Goal: Answer question/provide support

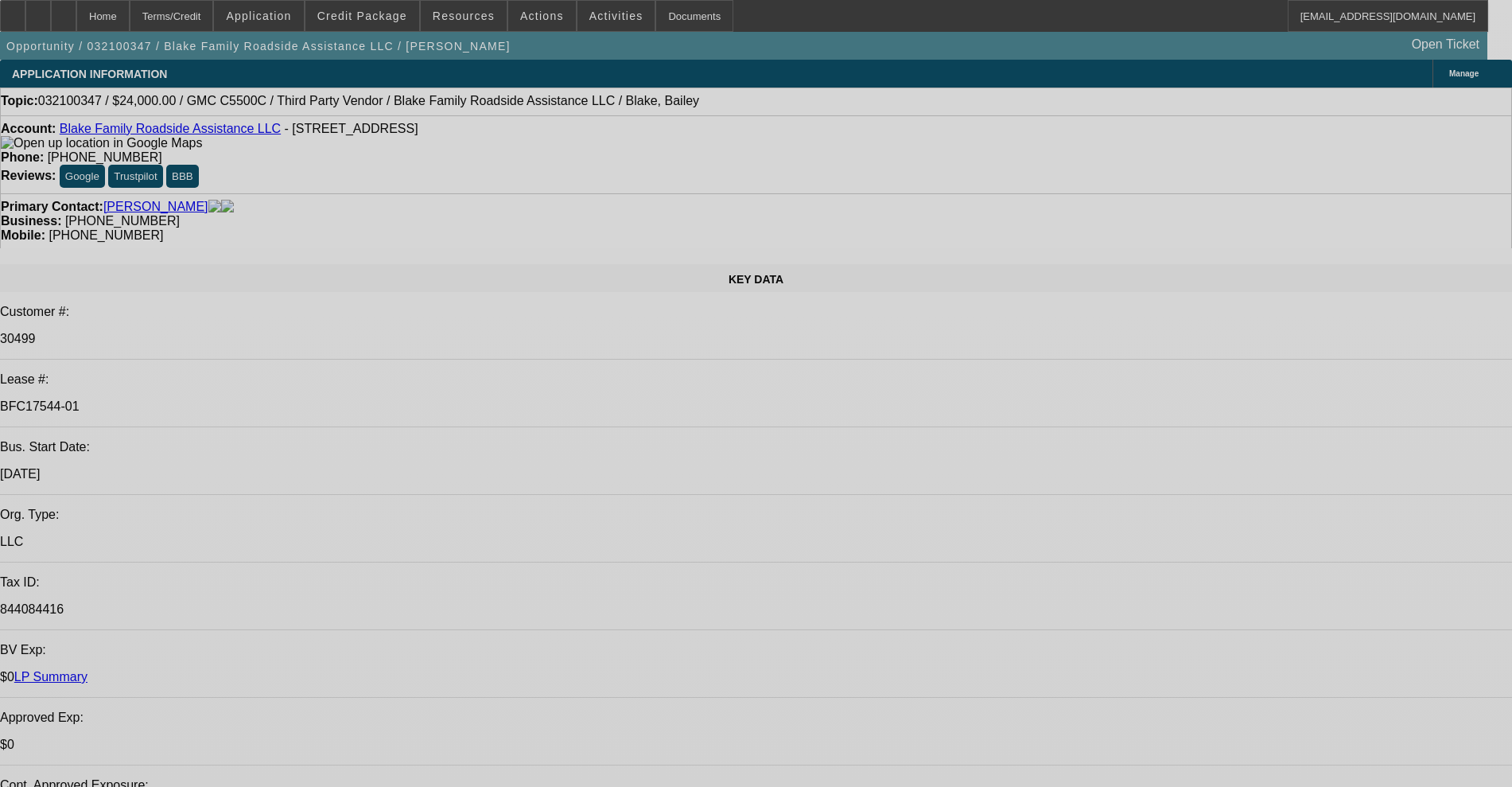
select select "0"
select select "2"
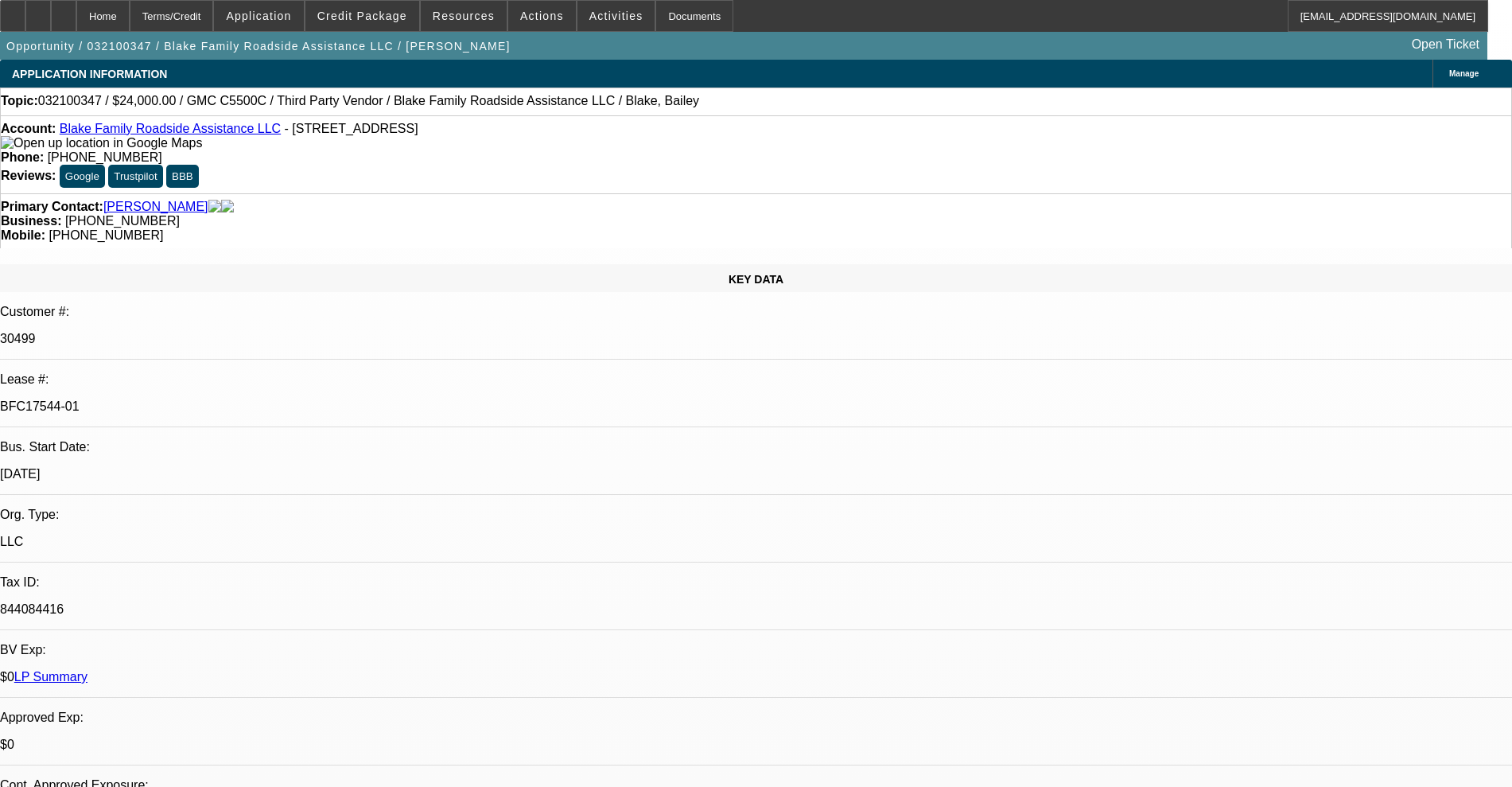
select select "2"
select select "0.1"
select select "4"
select select "0"
select select "2"
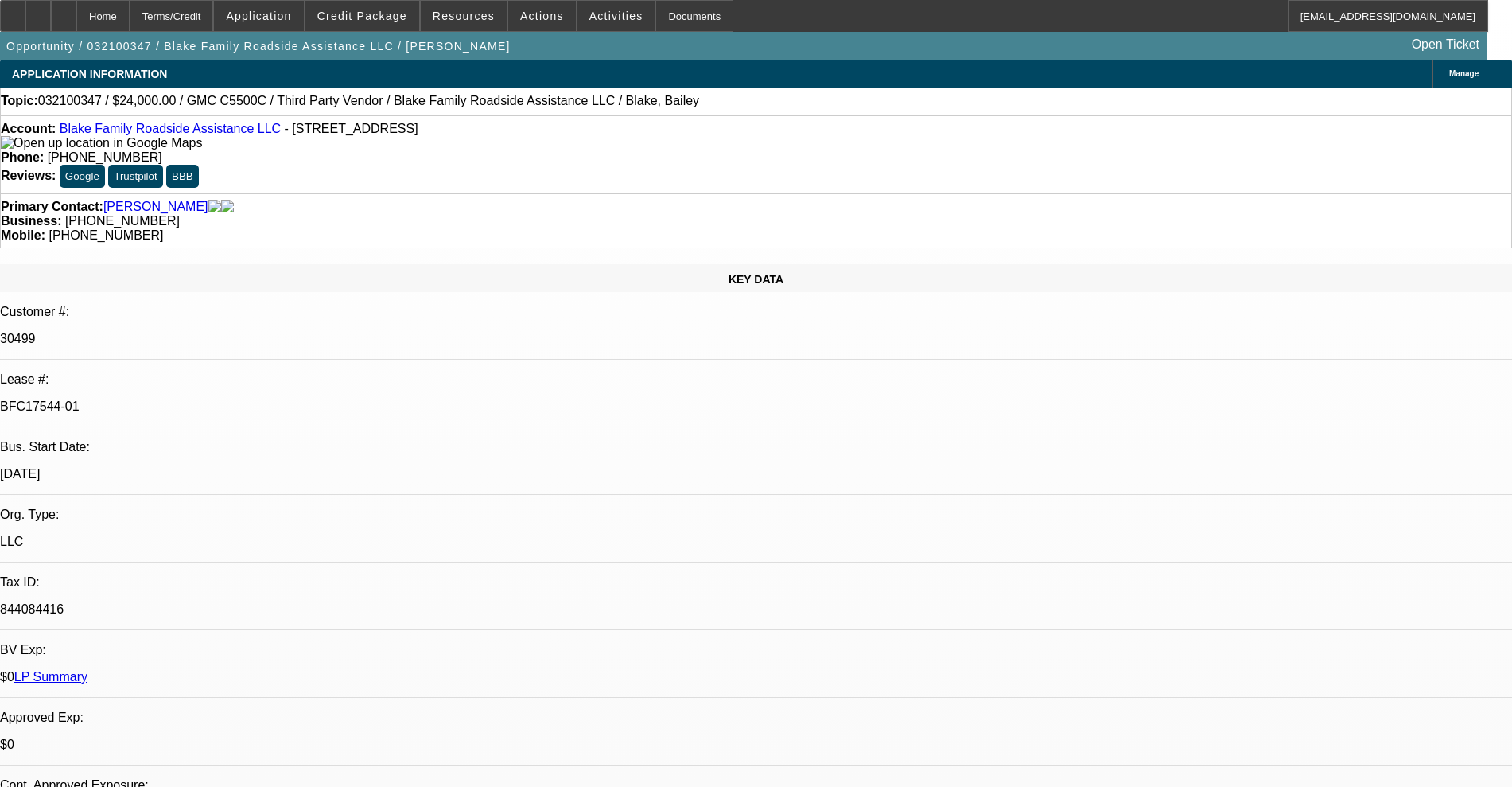
select select "2"
select select "0.1"
select select "4"
select select "0"
select select "2"
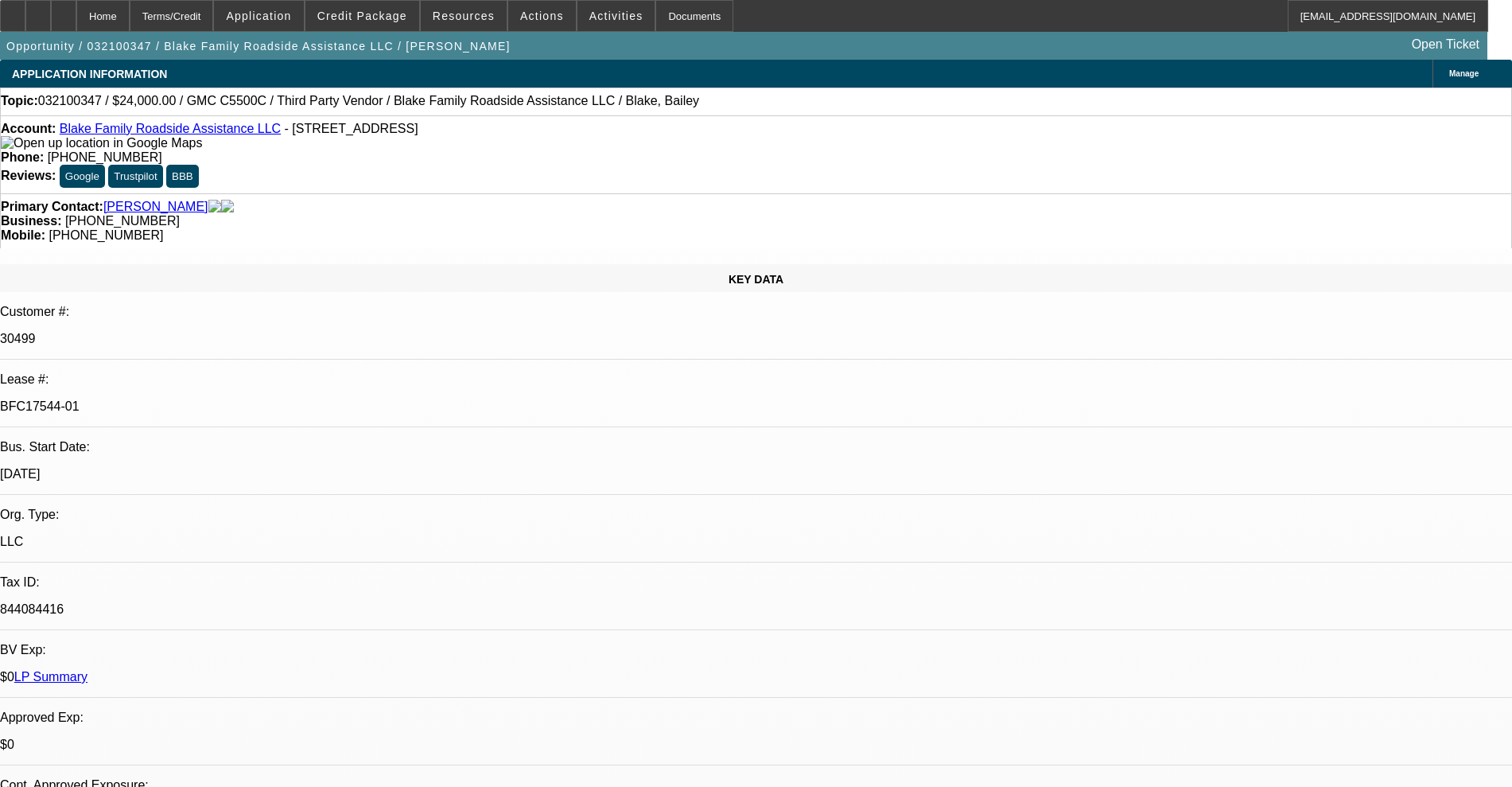
select select "2"
select select "0.1"
select select "4"
select select "0"
select select "2"
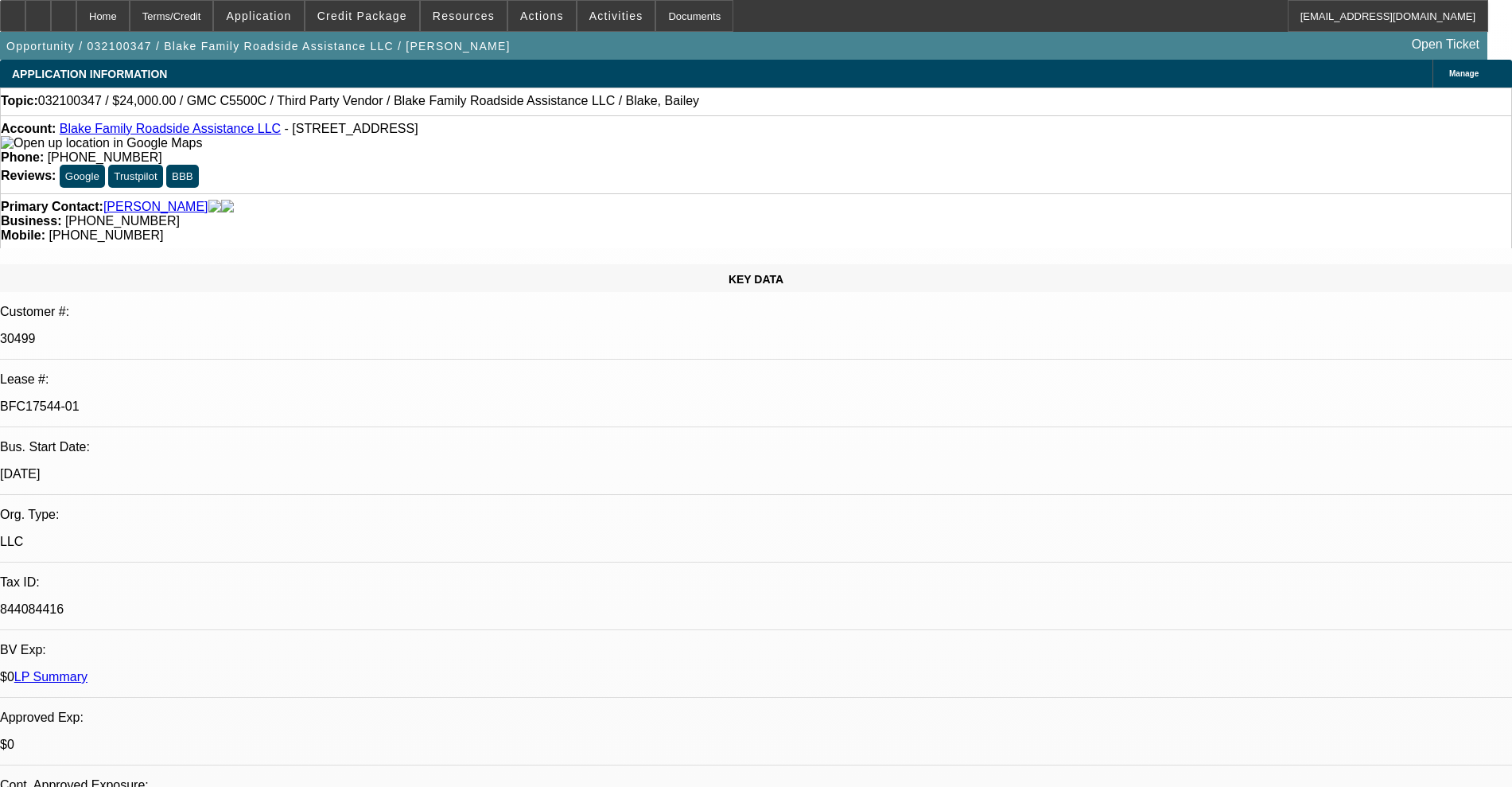
select select "2"
select select "0.1"
select select "4"
select select "0"
select select "2"
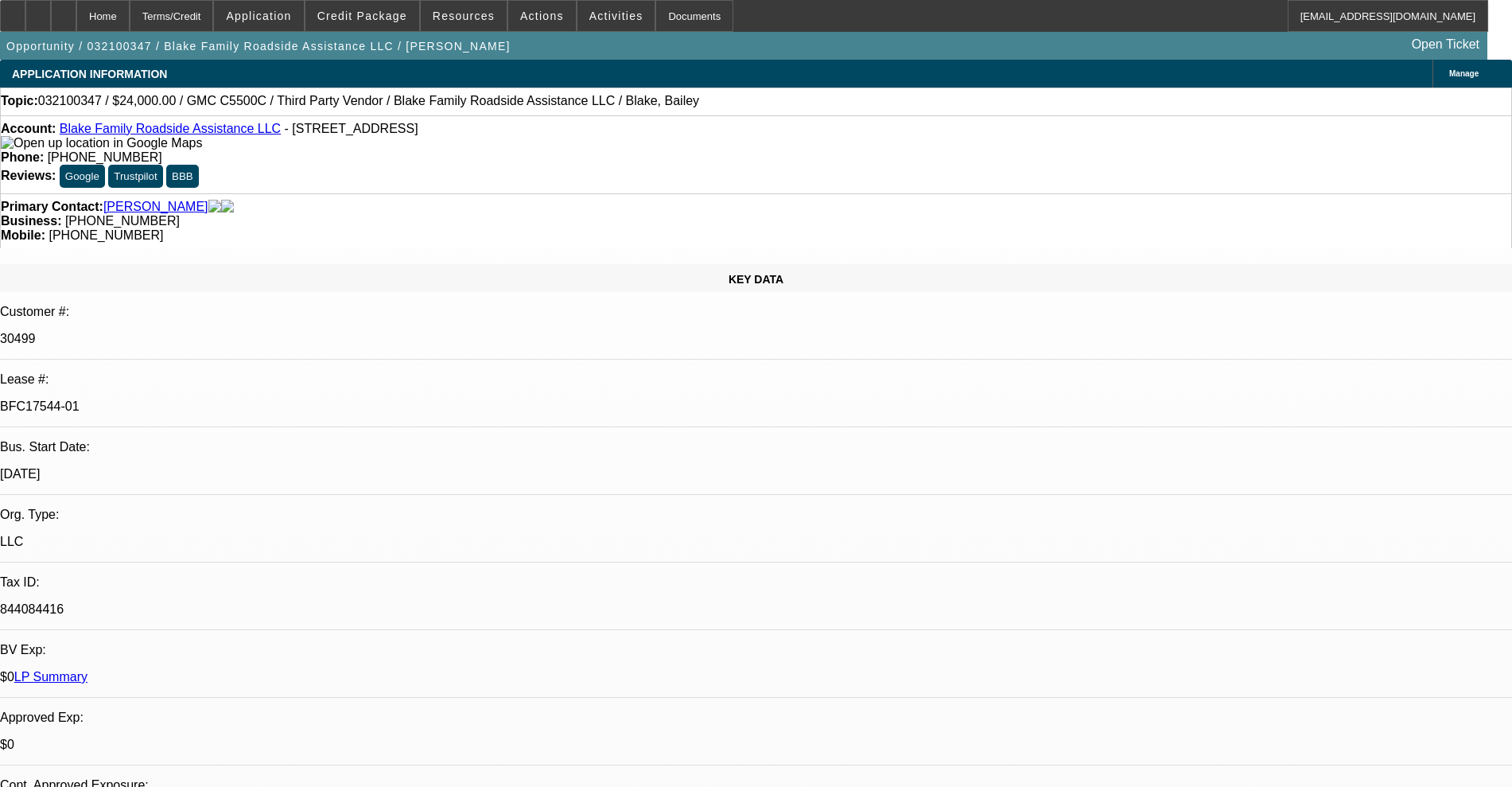
select select "2"
select select "0.1"
select select "4"
select select "0"
select select "2"
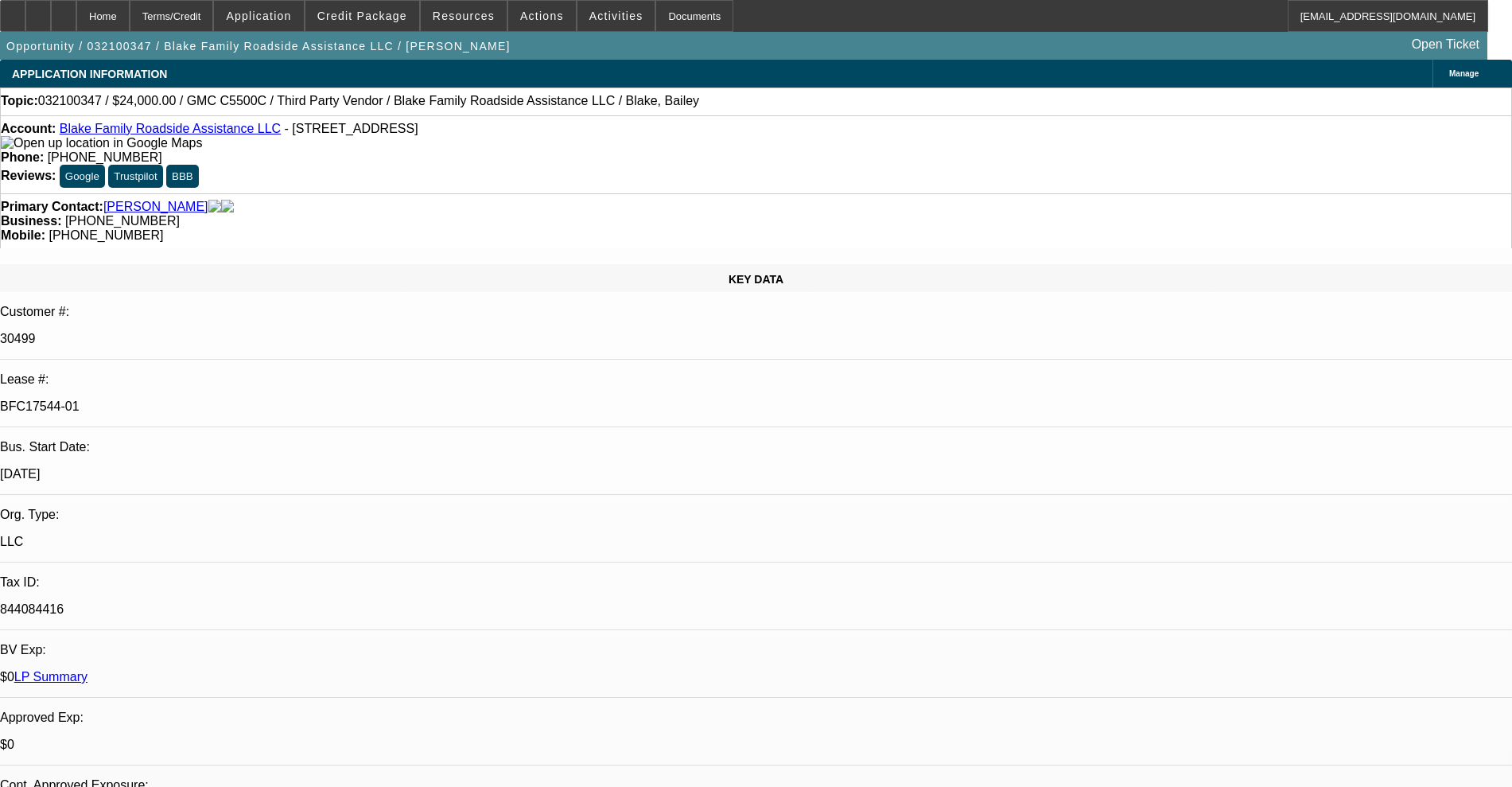
select select "2"
select select "0.1"
select select "4"
select select "0"
select select "2"
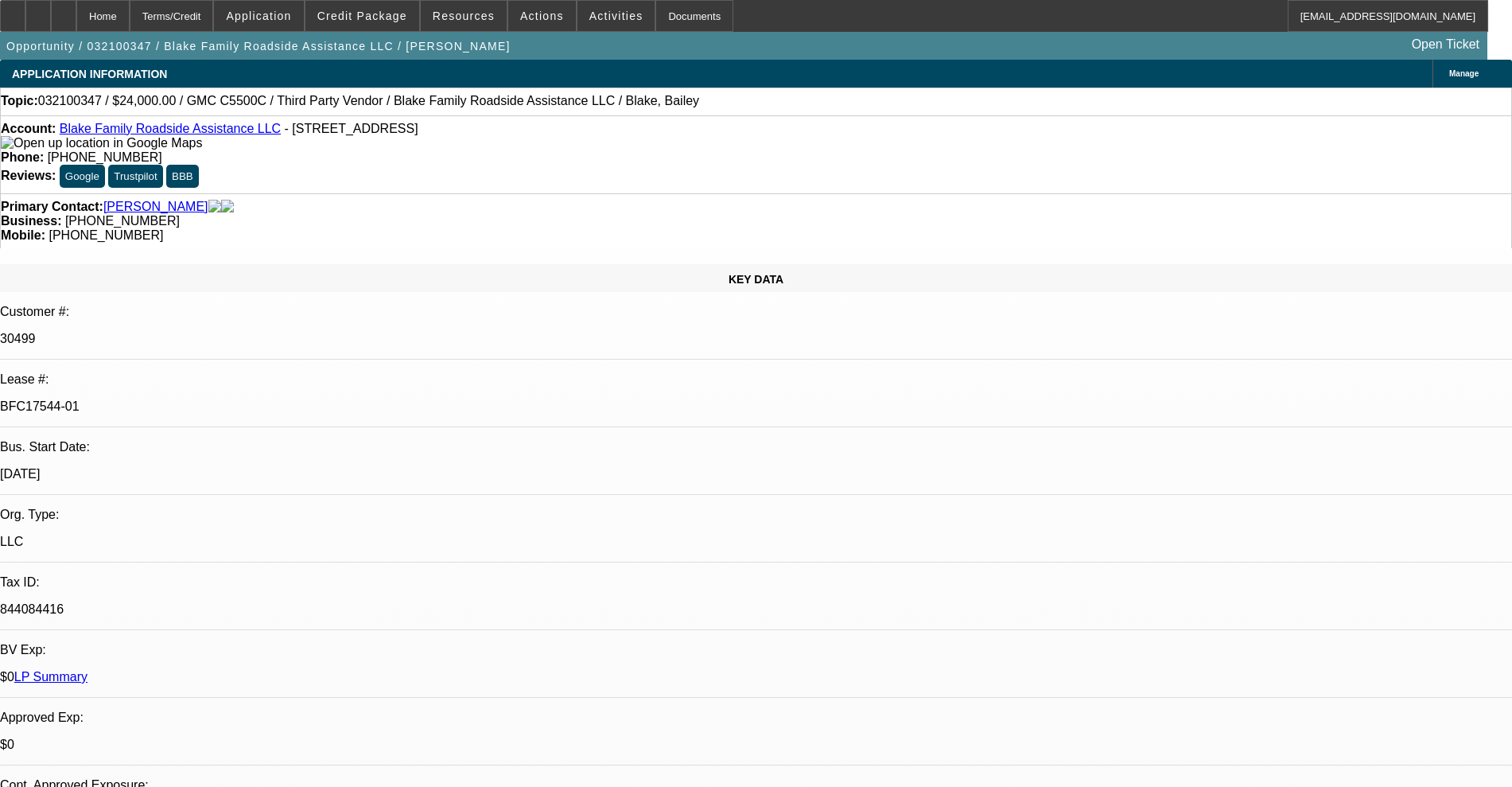
select select "2"
select select "0.1"
select select "4"
select select "0"
select select "2"
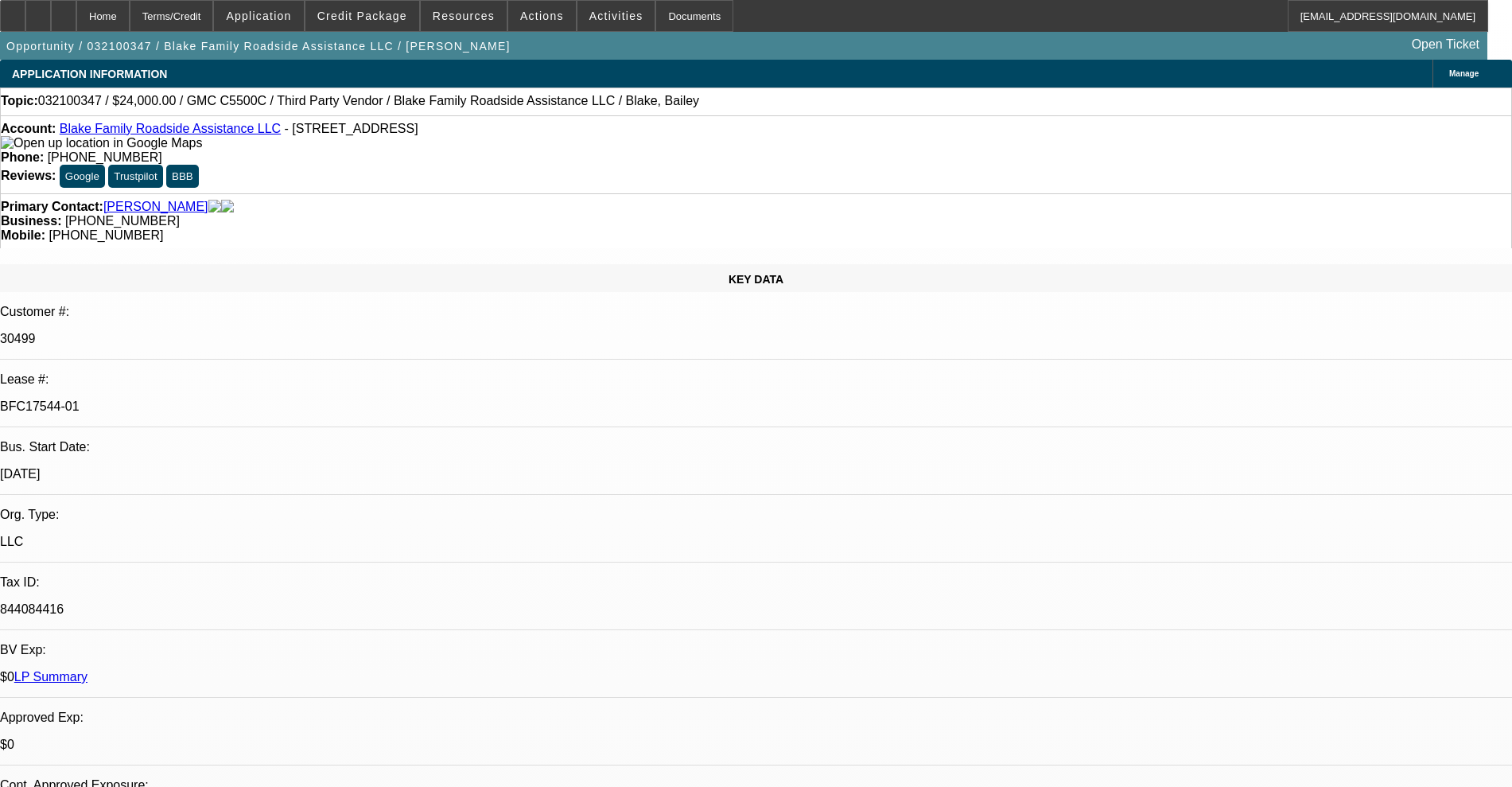
select select "2"
select select "0.1"
select select "4"
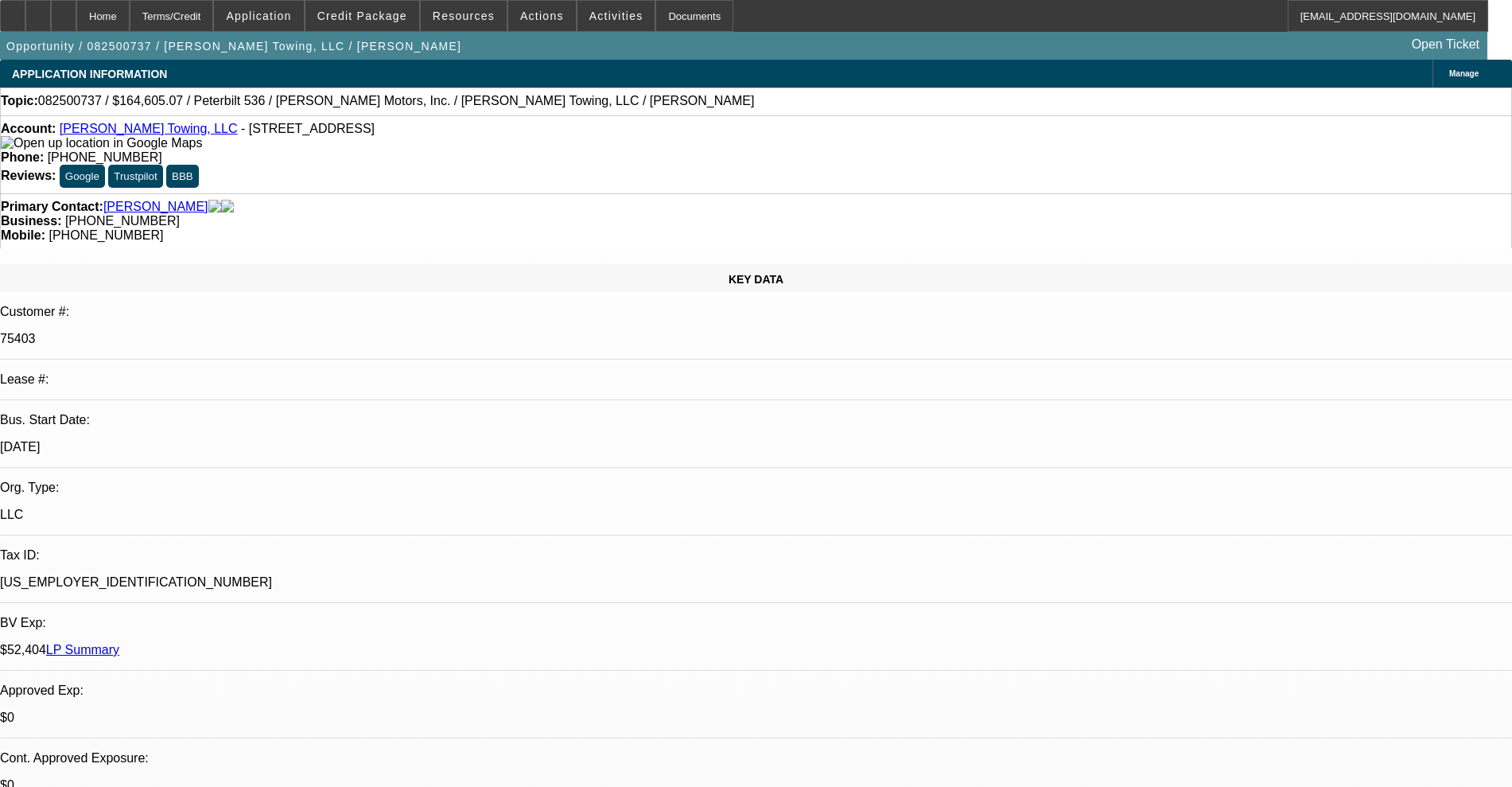
select select "0"
select select "2"
select select "0"
select select "6"
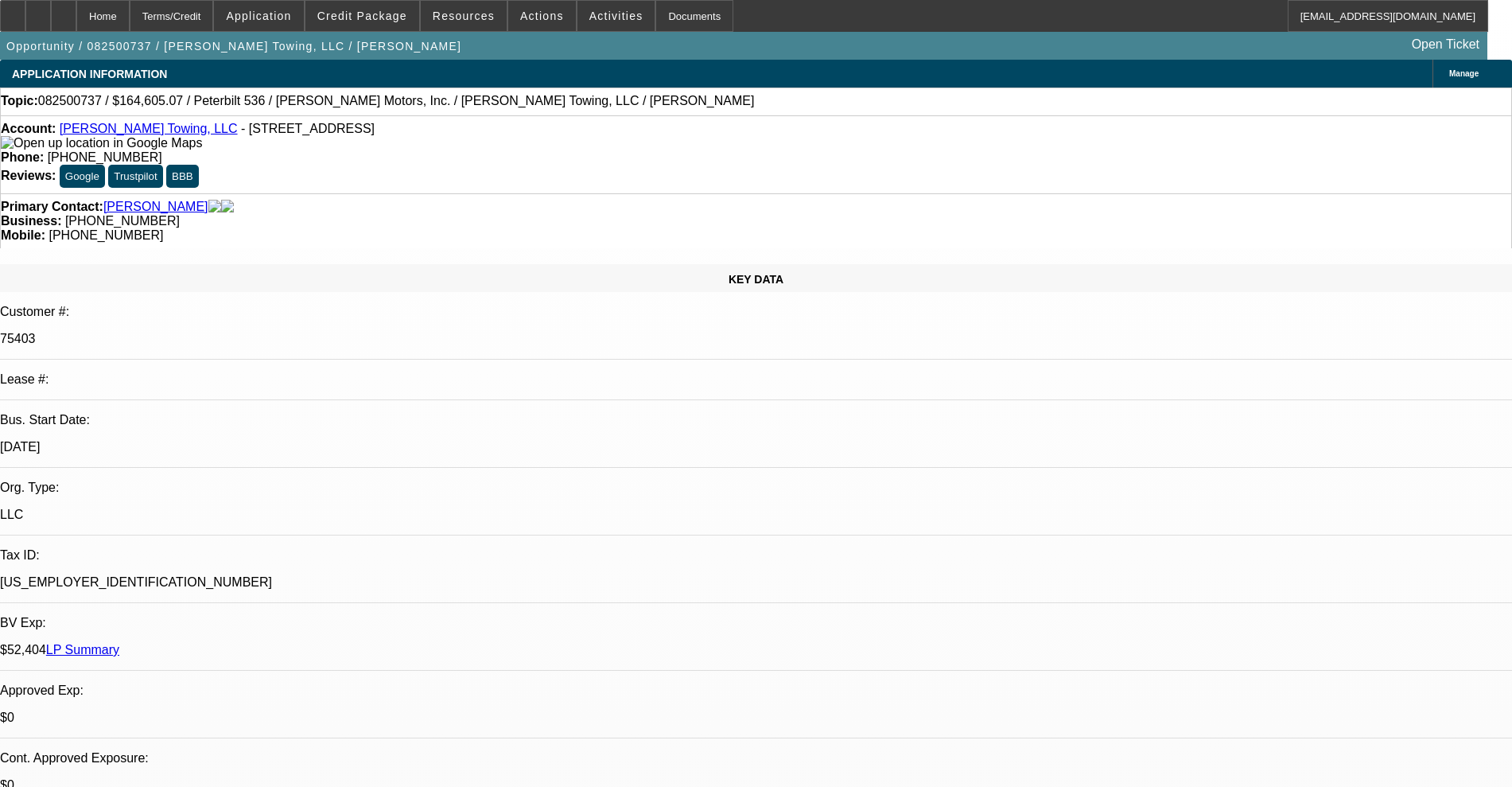
select select "0"
select select "2"
select select "0"
select select "6"
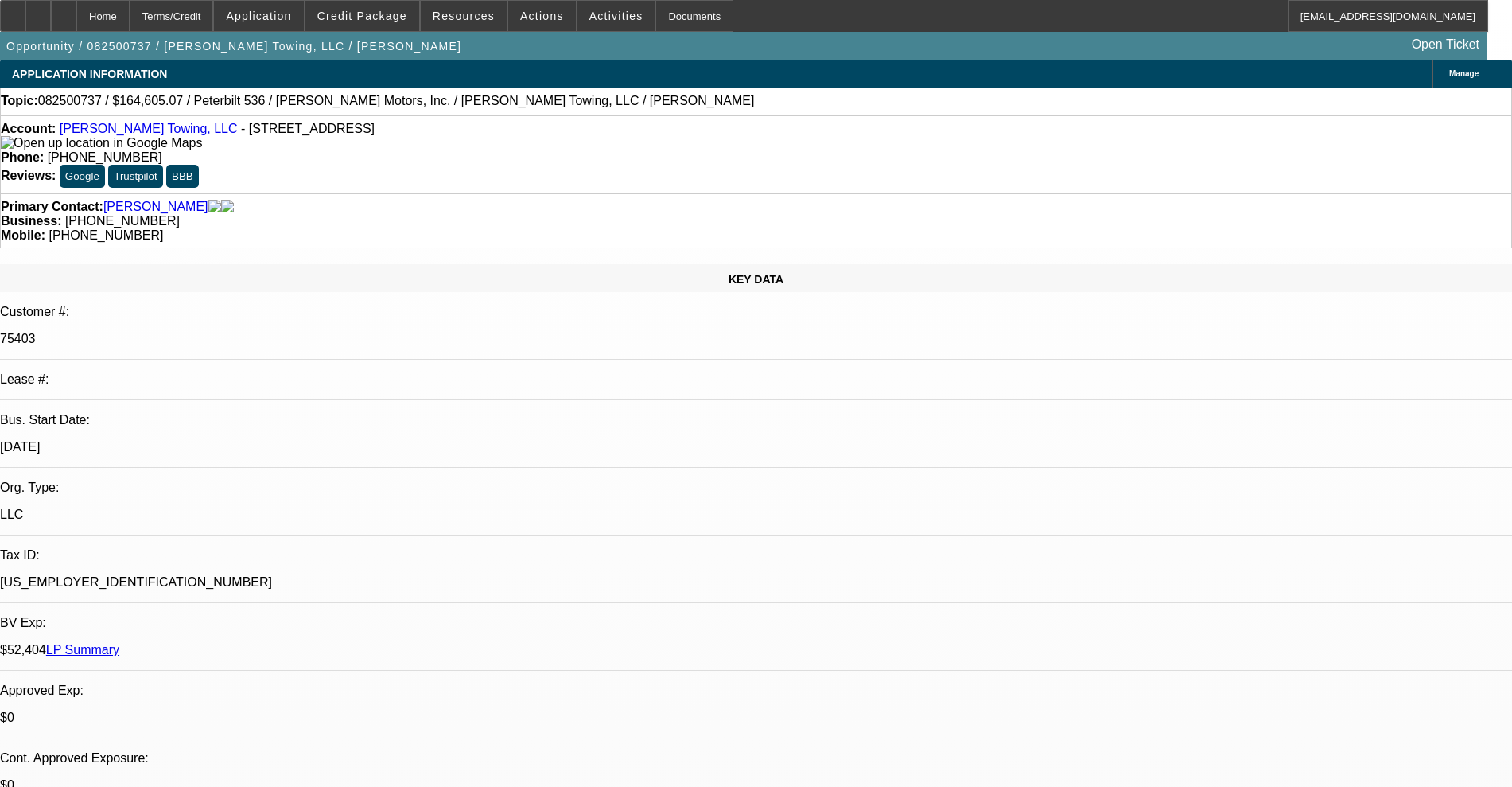
select select "0"
select select "6"
select select "0"
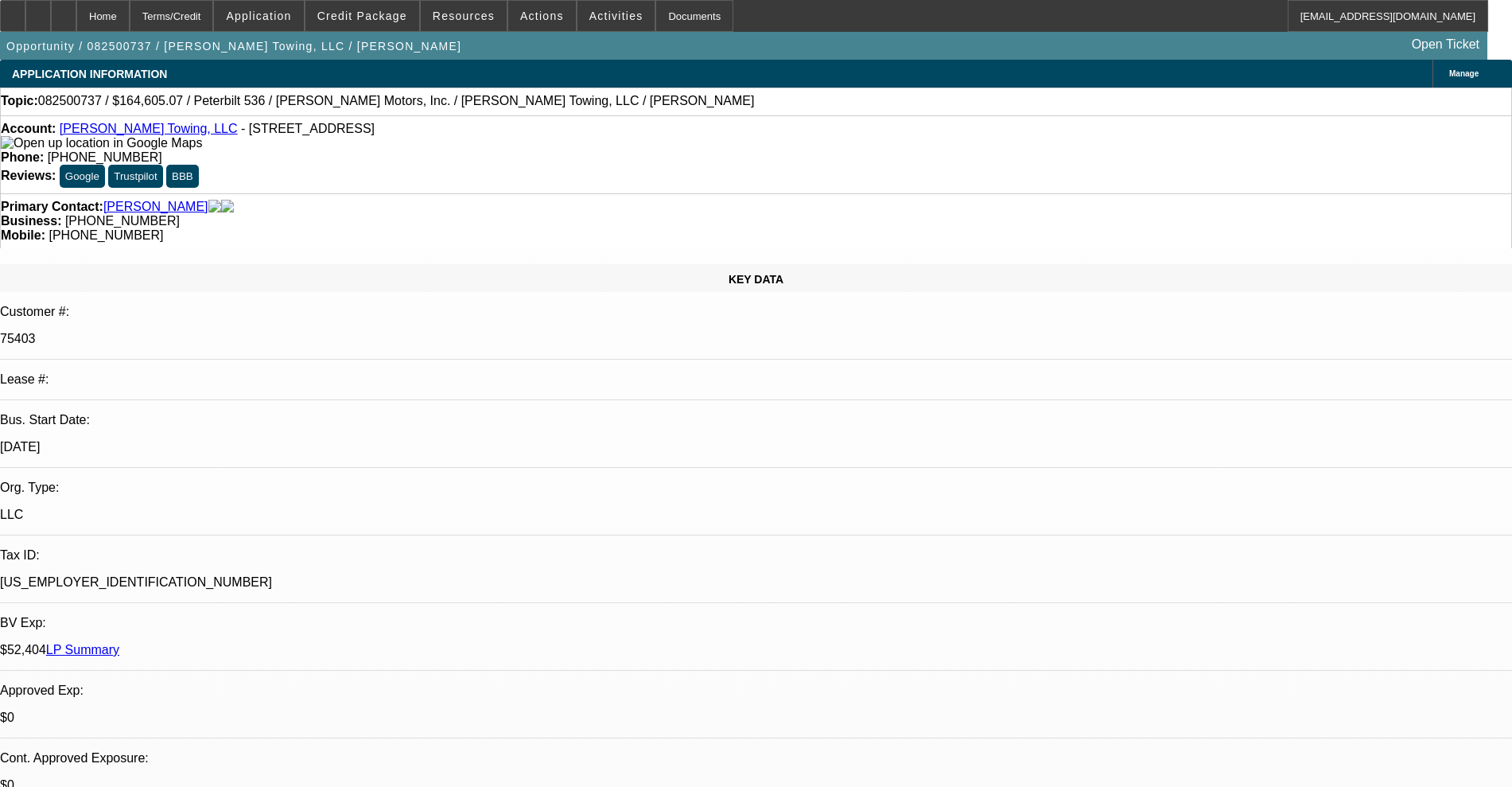
select select "0"
select select "2"
select select "0"
select select "6"
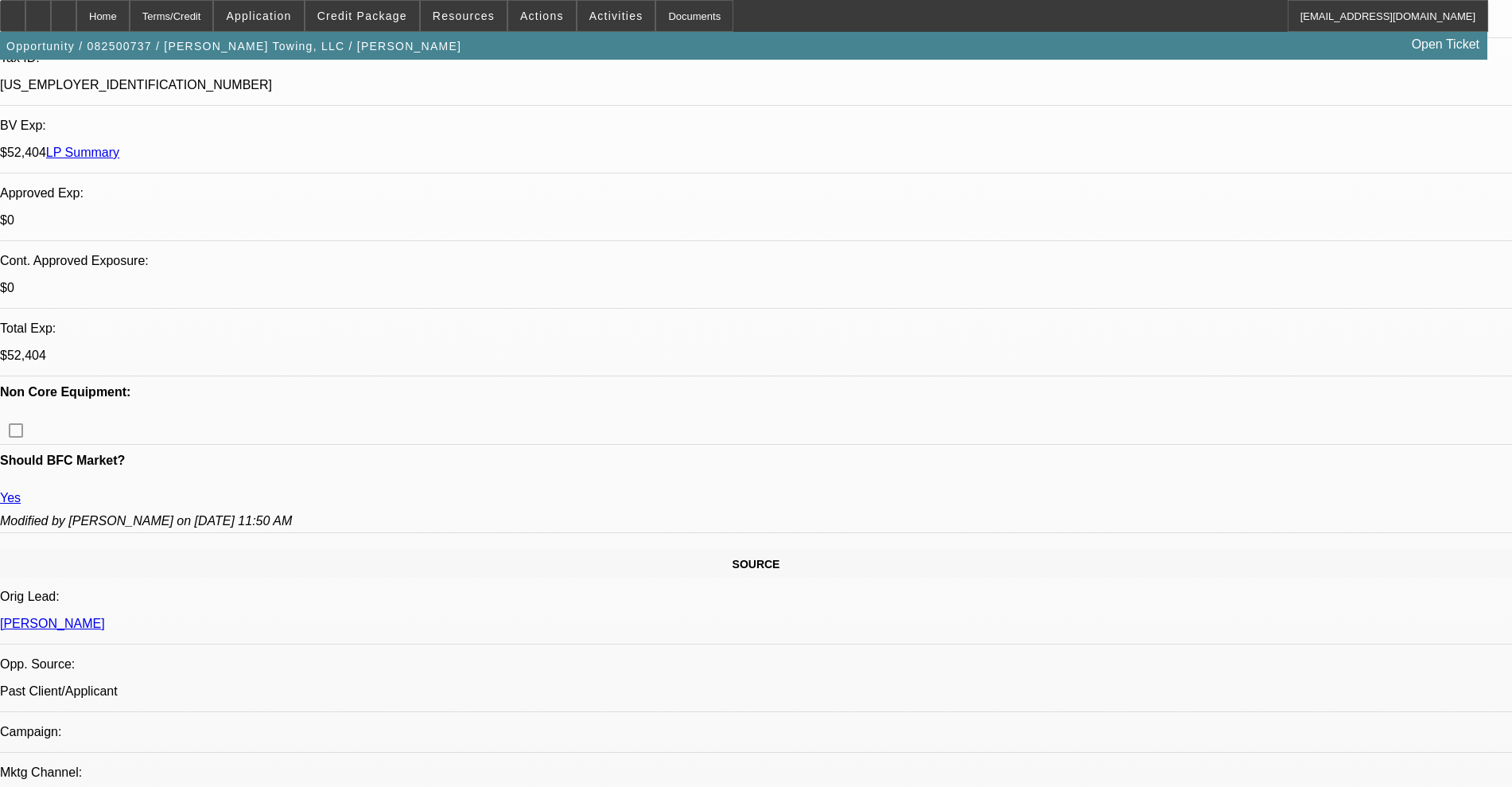
scroll to position [682, 0]
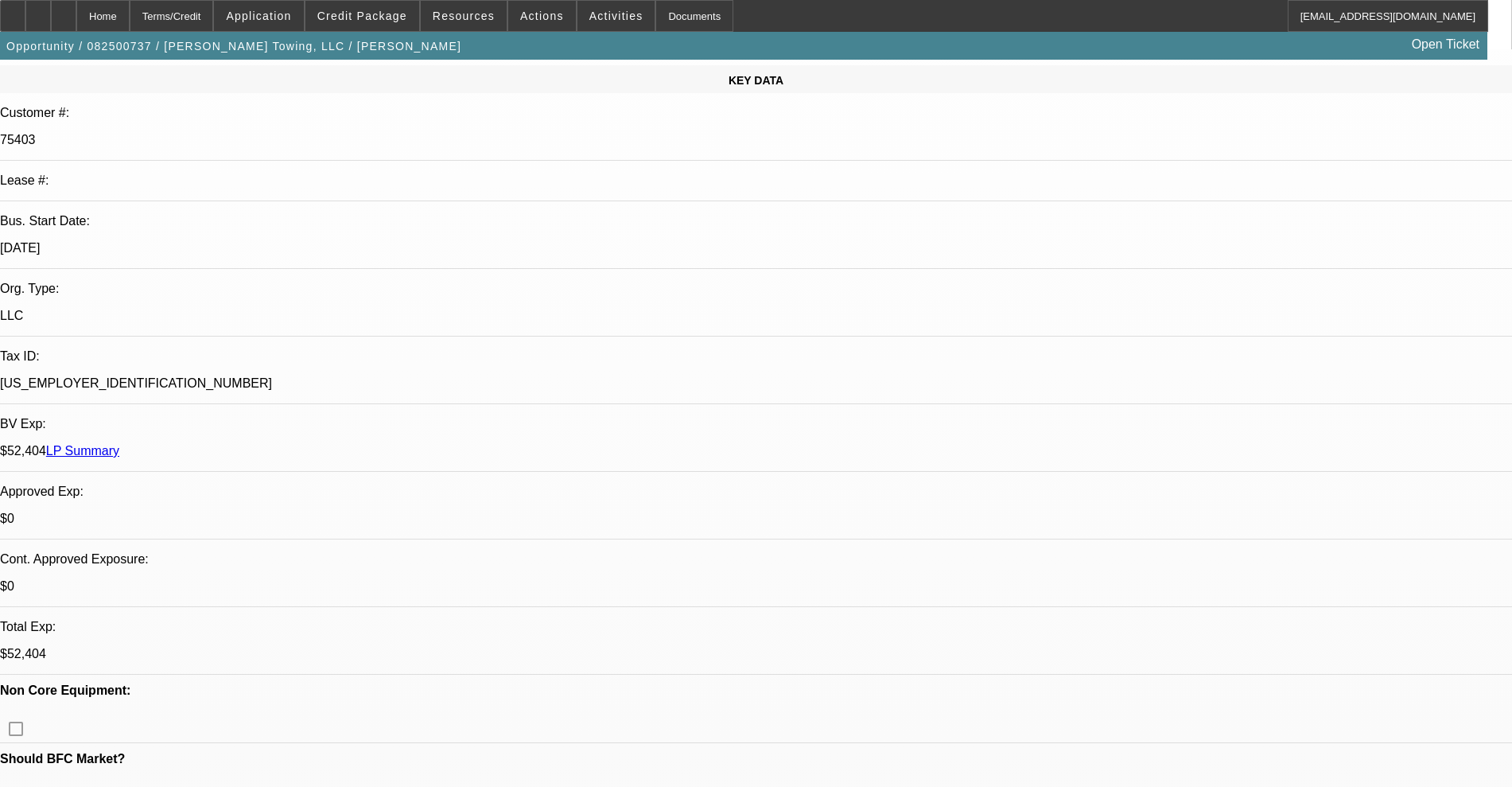
scroll to position [0, 0]
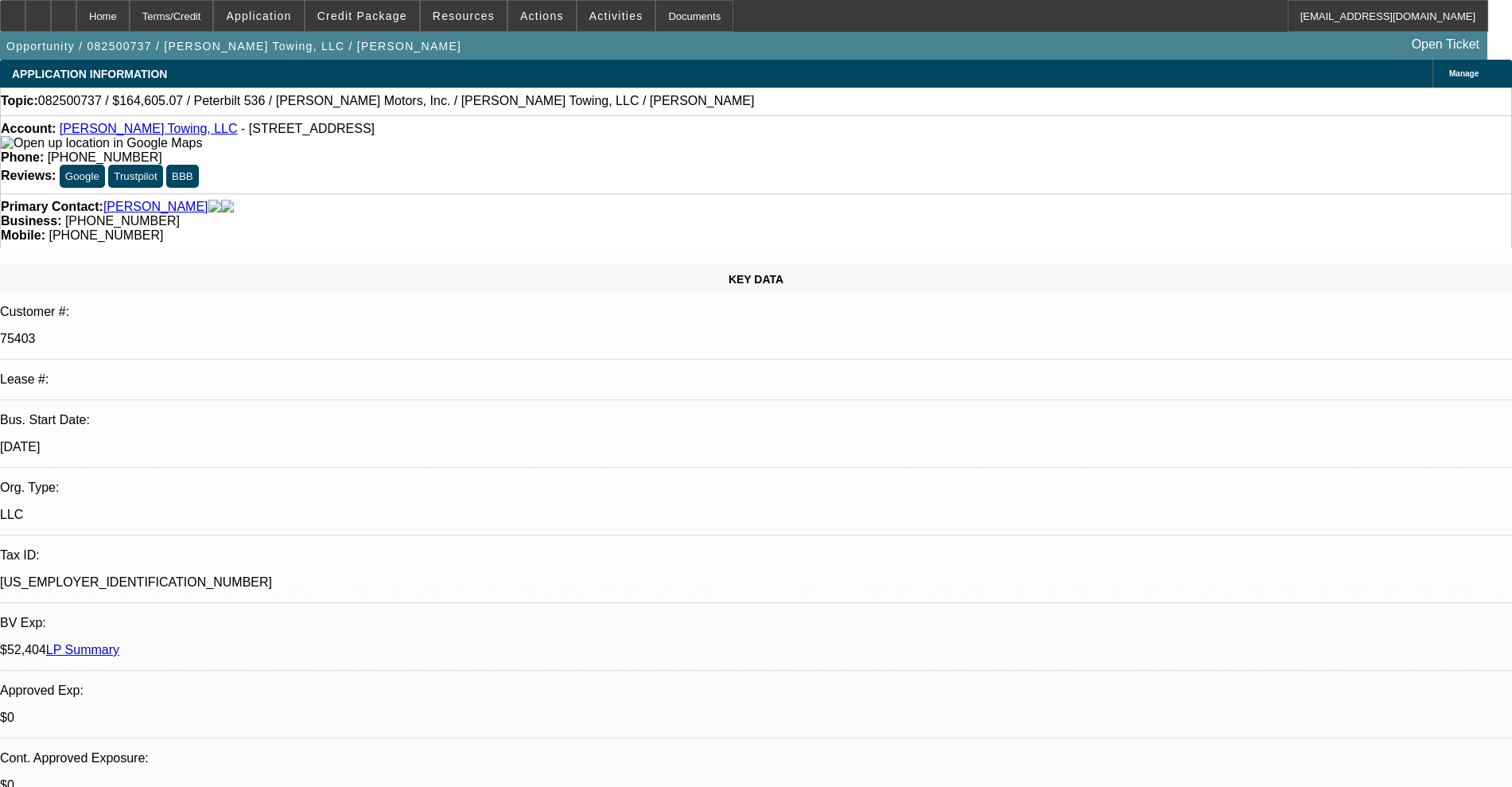
click at [158, 136] on link "Aaron Campeaux Towing, LLC" at bounding box center [148, 128] width 178 height 13
